Goal: Transaction & Acquisition: Purchase product/service

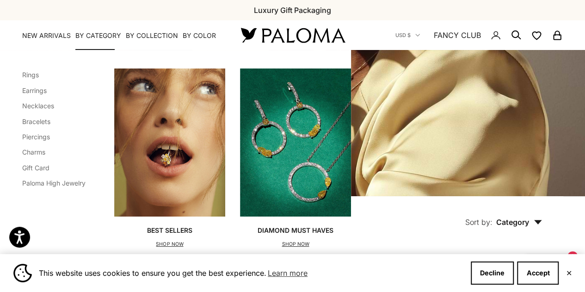
click at [40, 84] on li "Earrings" at bounding box center [53, 90] width 63 height 12
click at [40, 92] on link "Earrings" at bounding box center [34, 90] width 25 height 8
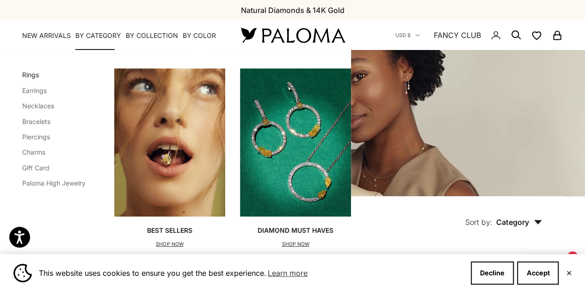
click at [34, 74] on link "Rings" at bounding box center [30, 75] width 17 height 8
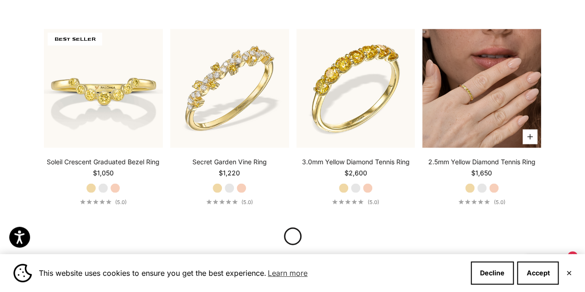
scroll to position [865, 0]
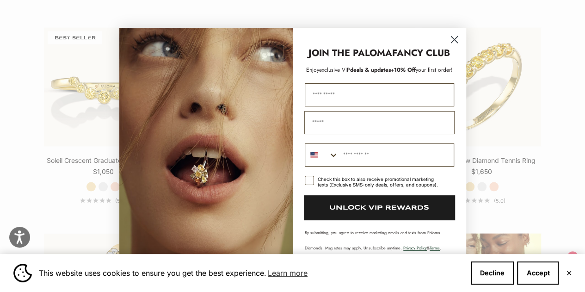
click at [450, 37] on circle "Close dialog" at bounding box center [453, 38] width 15 height 15
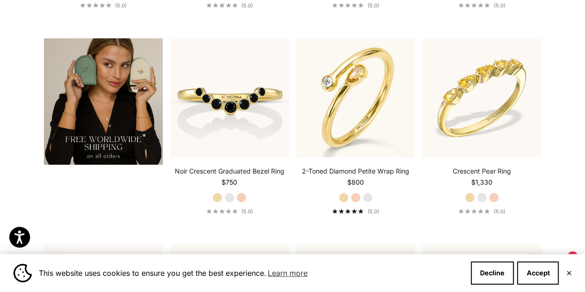
scroll to position [1473, 0]
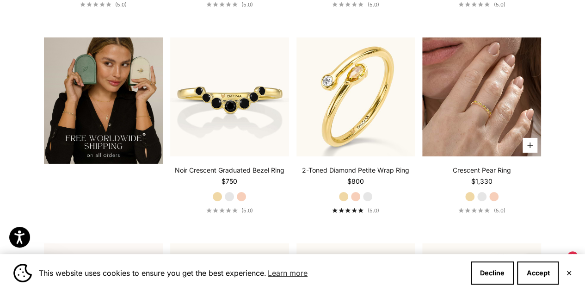
click at [448, 140] on img at bounding box center [481, 96] width 119 height 119
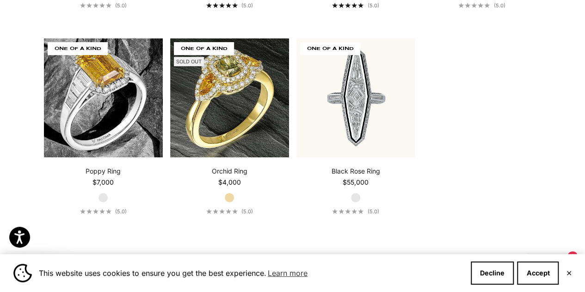
scroll to position [3606, 0]
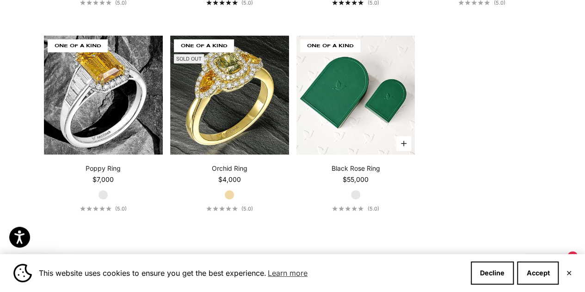
click at [385, 74] on img at bounding box center [355, 95] width 119 height 119
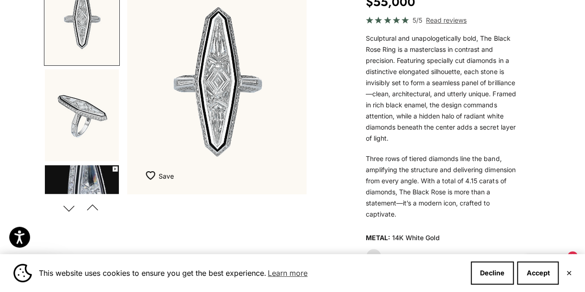
scroll to position [100, 0]
